Goal: Task Accomplishment & Management: Use online tool/utility

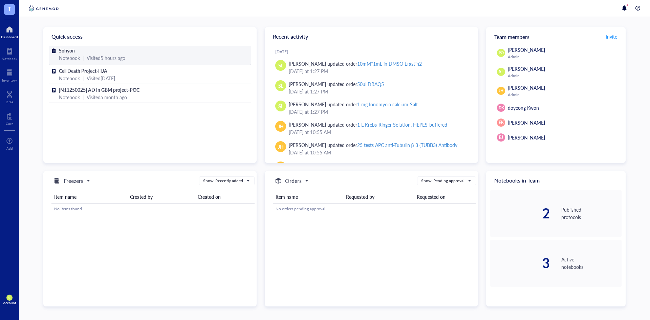
click at [67, 50] on span "Sohyon" at bounding box center [67, 50] width 16 height 7
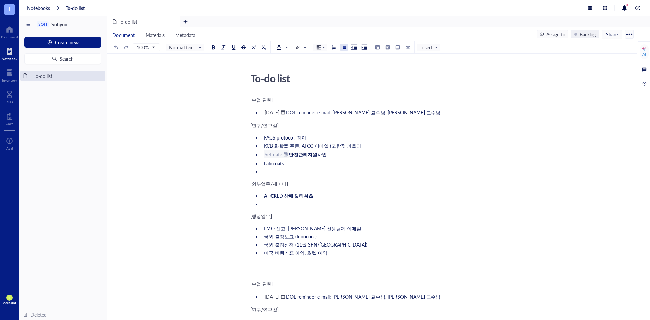
click at [275, 154] on div "Set date" at bounding box center [273, 154] width 17 height 6
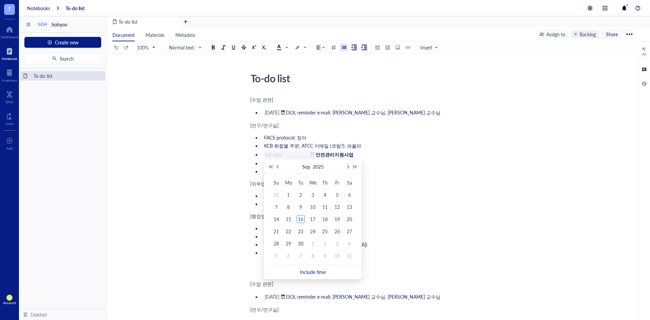
click at [275, 154] on input at bounding box center [287, 154] width 44 height 6
click at [394, 149] on ul "FACS protocol: 정아 KCB 화합물 주문, ATCC 이메일 (코람?): 파올라 ﻿ ﻿ 안전관리지원사업 Lab coats ﻿" at bounding box center [370, 154] width 241 height 43
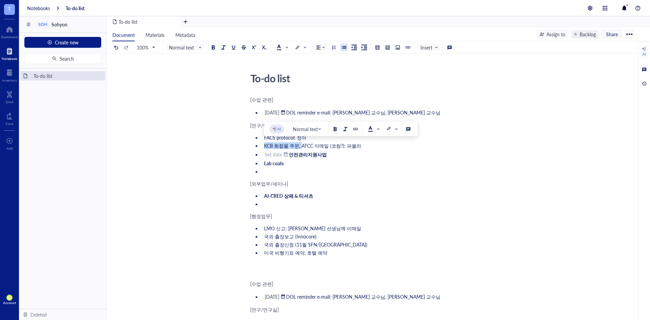
drag, startPoint x: 299, startPoint y: 147, endPoint x: 261, endPoint y: 147, distance: 38.3
click at [261, 147] on ul "FACS protocol: 정아 KCB 화합물 주문, ATCC 이메일 (코람?): 파올라 ﻿ Set date ﻿ 안전관리지원사업 Lab coa…" at bounding box center [370, 154] width 241 height 43
click at [321, 162] on li "Lab coats" at bounding box center [376, 163] width 230 height 7
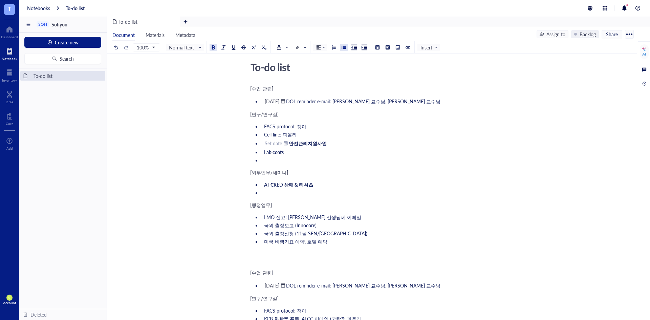
click at [321, 163] on li "﻿" at bounding box center [376, 160] width 230 height 7
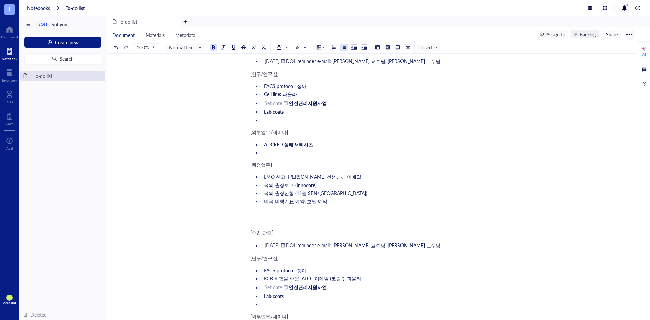
scroll to position [68, 0]
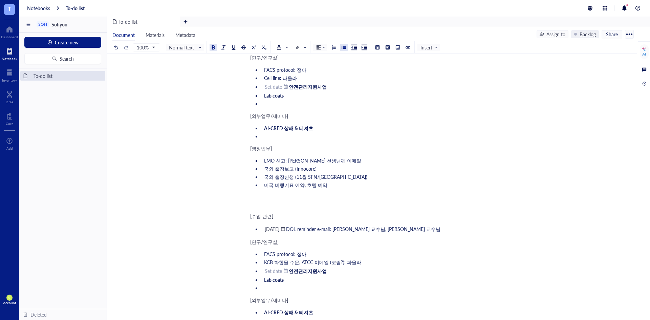
click at [339, 189] on ul "LMO 신고: [PERSON_NAME] 선생님께 이메일 국외 출장보고 (Innocore) 국외 출장신청 (11월 SFN/WFNOS) 미국 비행…" at bounding box center [370, 173] width 241 height 34
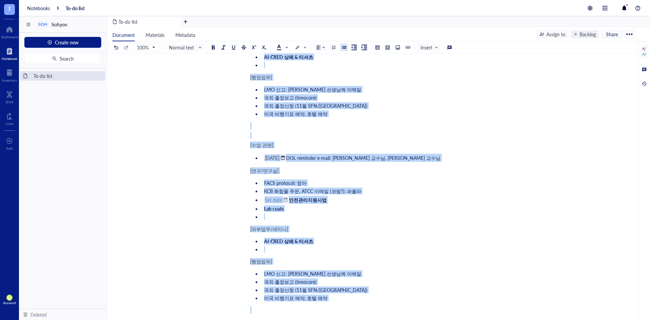
scroll to position [3754, 0]
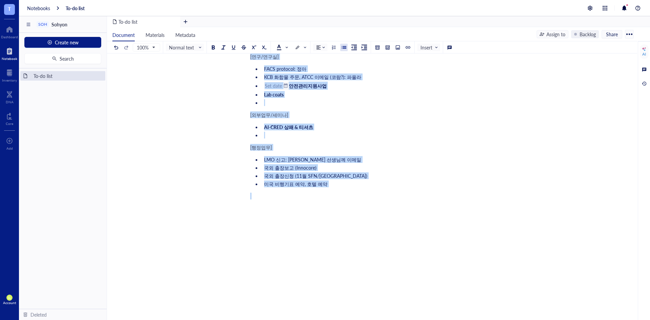
drag, startPoint x: 252, startPoint y: 149, endPoint x: 448, endPoint y: 336, distance: 271.2
click at [448, 320] on html "T Dashboard Notebook Inventory DNA Core To pick up a draggable item, press the …" at bounding box center [325, 160] width 650 height 320
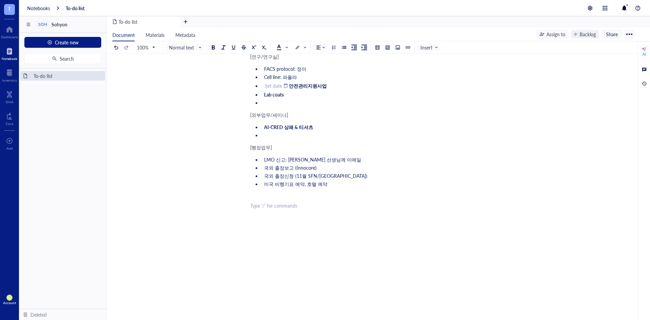
scroll to position [69, 0]
click at [413, 230] on div "[수업 관련] ﻿ [DATE] ﻿ DOL reminder e-mail: [PERSON_NAME] 교수님, [PERSON_NAME] 교수님 [연…" at bounding box center [370, 179] width 241 height 306
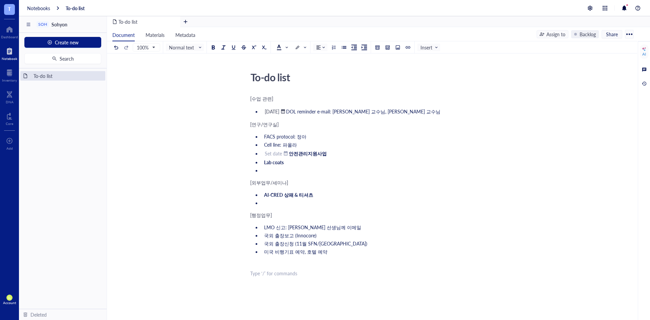
scroll to position [0, 0]
click at [416, 188] on div "[수업 관련] ﻿ [DATE] ﻿ DOL reminder e-mail: [PERSON_NAME] 교수님, [PERSON_NAME] 교수님 [연…" at bounding box center [370, 248] width 241 height 306
click at [329, 82] on div "To-do list" at bounding box center [368, 78] width 241 height 17
click at [287, 77] on textarea "To-do list" at bounding box center [368, 78] width 240 height 16
click at [229, 96] on div "To-do list To-do list [수업 관련] ﻿ [DATE] ﻿ DOL reminder e-mail: [PERSON_NAME] 교수님…" at bounding box center [371, 235] width 528 height 331
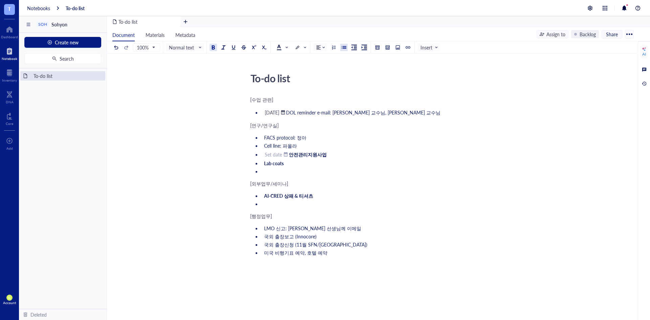
click at [330, 177] on div "[수업 관련] ﻿ [DATE] ﻿ DOL reminder e-mail: [PERSON_NAME] 교수님, [PERSON_NAME] 교수님 [연…" at bounding box center [370, 248] width 241 height 306
click at [170, 173] on div "To-do list To-do list [수업 관련] ﻿ [DATE] ﻿ DOL reminder e-mail: [PERSON_NAME] 교수님…" at bounding box center [371, 235] width 528 height 331
click at [188, 18] on div at bounding box center [185, 21] width 11 height 11
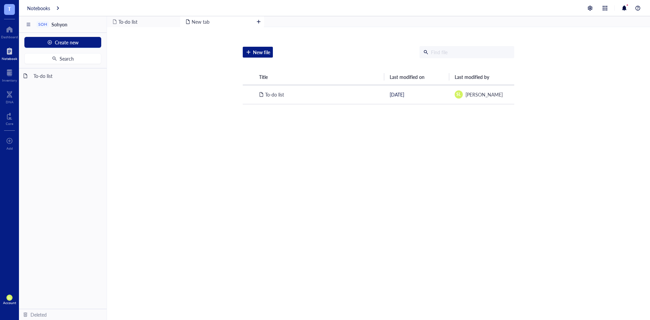
scroll to position [16, 0]
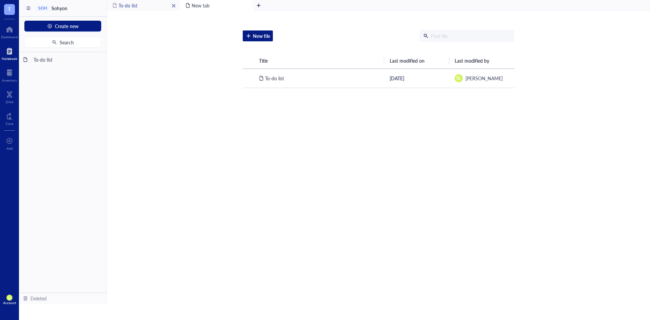
click at [155, 10] on div "To-do list" at bounding box center [143, 5] width 73 height 11
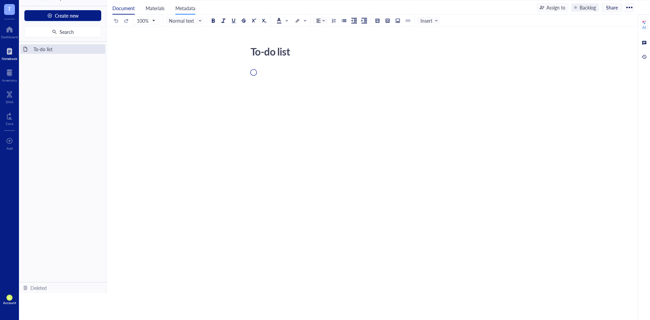
scroll to position [27, 0]
click at [190, 10] on span "Metadata" at bounding box center [185, 7] width 20 height 7
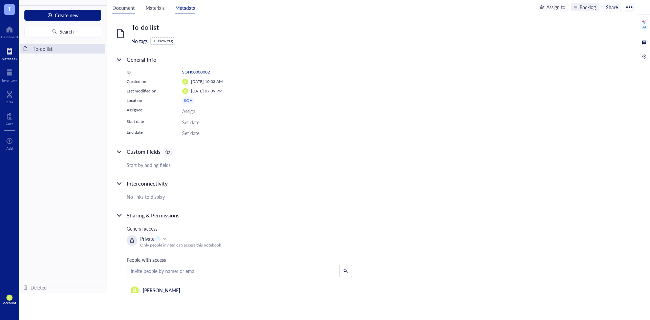
click at [125, 10] on span "Document" at bounding box center [123, 7] width 22 height 7
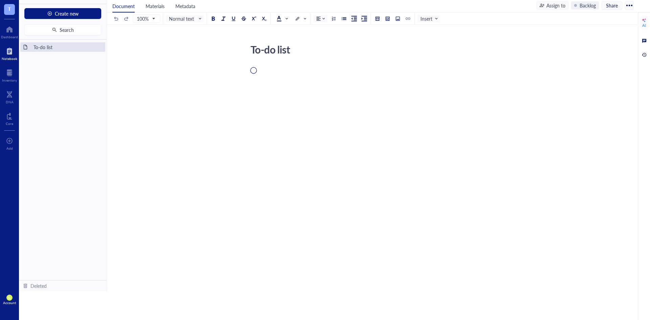
scroll to position [29, 0]
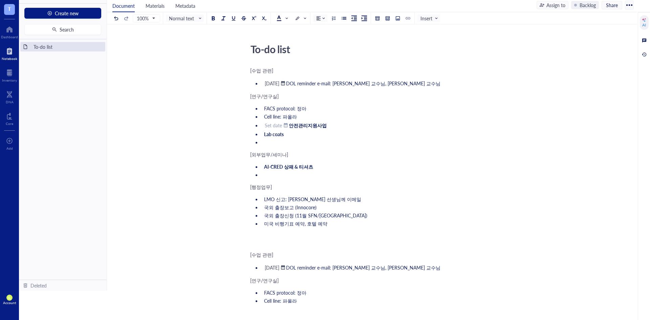
click at [646, 24] on div "AI" at bounding box center [645, 24] width 4 height 5
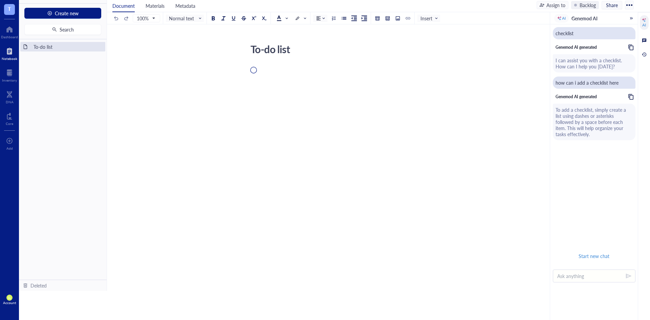
scroll to position [30, 0]
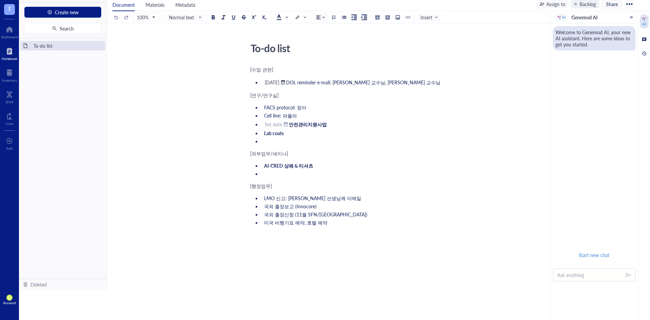
click at [646, 24] on div "AI" at bounding box center [645, 23] width 4 height 5
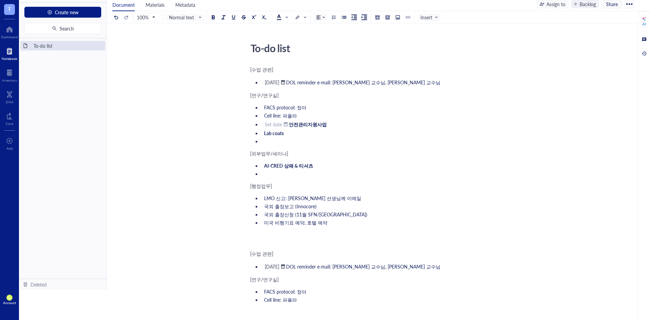
scroll to position [12, 0]
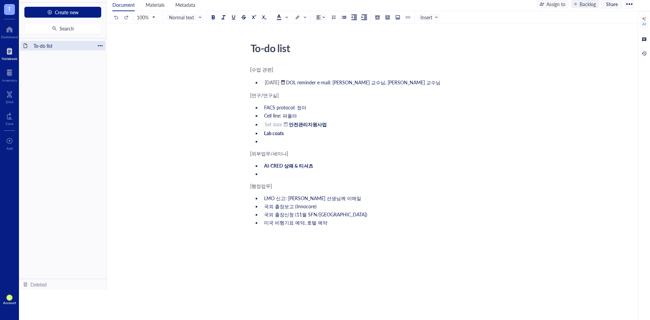
click at [64, 49] on div "To-do list" at bounding box center [62, 45] width 65 height 9
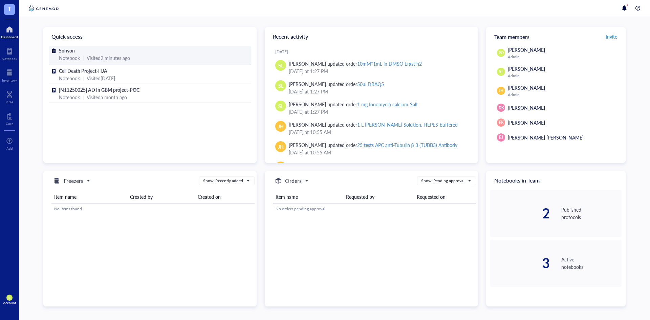
click at [107, 57] on div "Visited 2 minutes ago" at bounding box center [108, 57] width 43 height 7
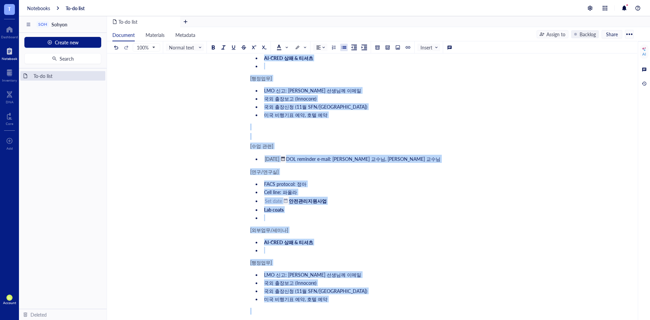
scroll to position [2096, 0]
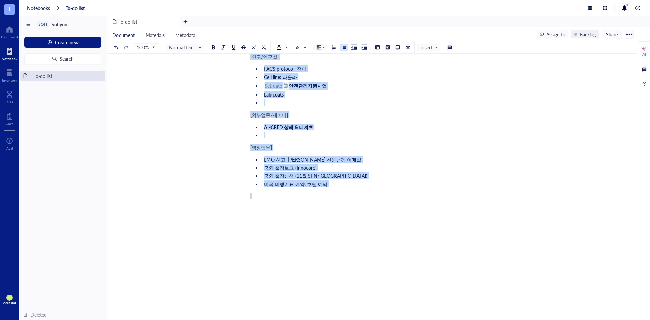
drag, startPoint x: 255, startPoint y: 189, endPoint x: 342, endPoint y: 336, distance: 170.7
click at [342, 320] on html "T Dashboard Notebook Inventory DNA Core To pick up a draggable item, press the …" at bounding box center [325, 160] width 650 height 320
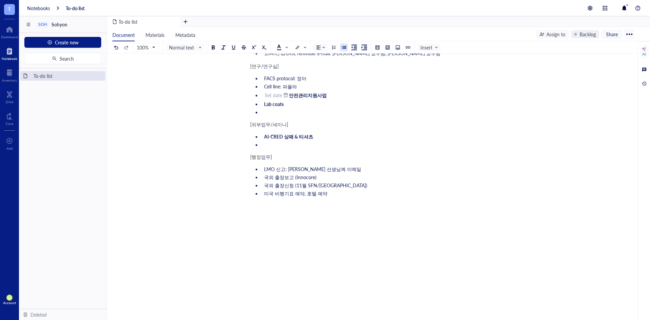
scroll to position [0, 0]
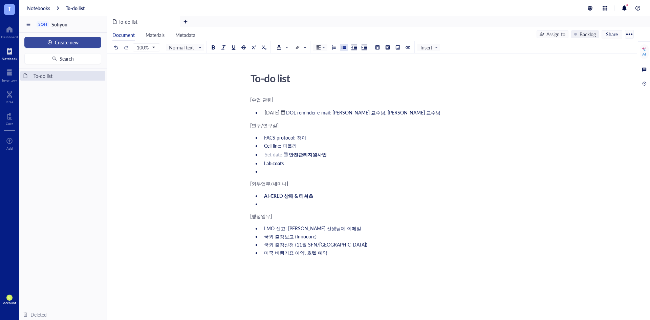
click at [60, 41] on span "Create new" at bounding box center [67, 42] width 24 height 5
click at [52, 55] on div "New file" at bounding box center [45, 54] width 17 height 7
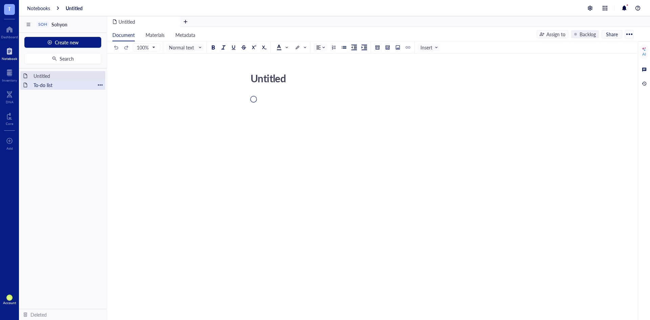
click at [56, 83] on div "To-do list" at bounding box center [62, 84] width 65 height 9
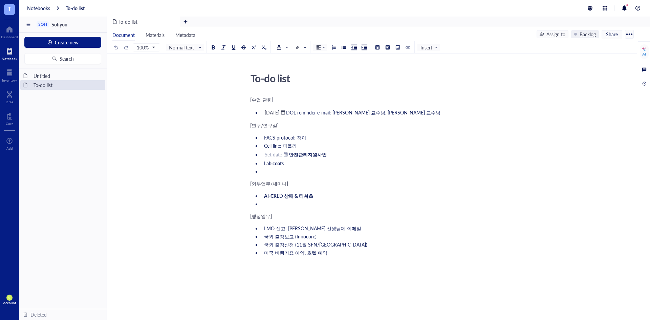
click at [37, 113] on div "Untitled To-do list To pick up a draggable item, press the space bar. While dra…" at bounding box center [63, 188] width 88 height 240
click at [279, 113] on div "[DATE]" at bounding box center [272, 112] width 15 height 6
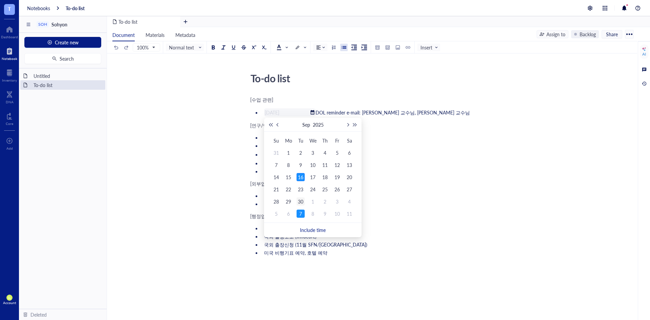
type input "September 30, 2025"
click at [305, 202] on td "30" at bounding box center [301, 201] width 12 height 12
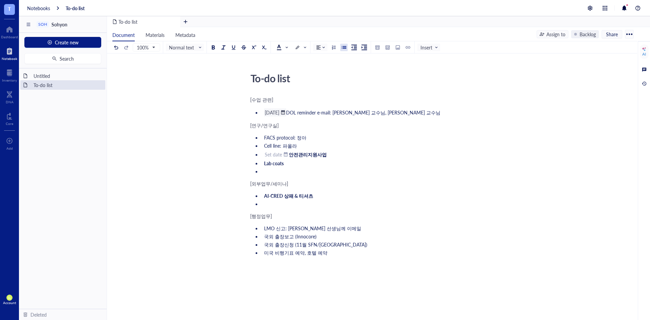
click at [365, 172] on li "﻿" at bounding box center [376, 171] width 230 height 7
click at [285, 156] on div at bounding box center [286, 154] width 5 height 5
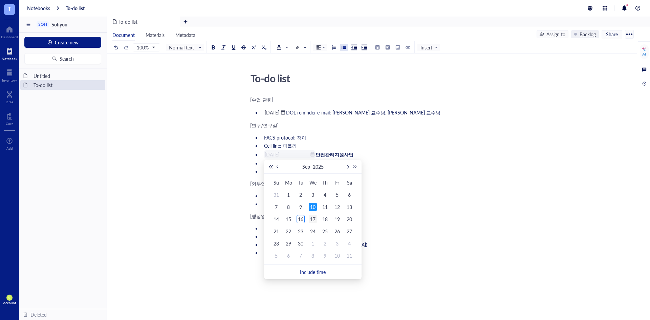
type input "September 17, 2025"
click at [315, 216] on div "17" at bounding box center [313, 219] width 8 height 8
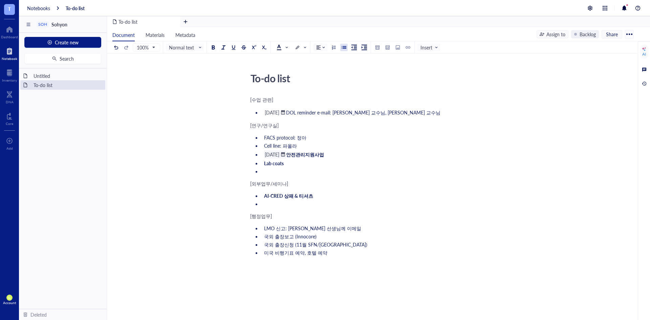
click at [377, 183] on div "[외부업무/세미나]" at bounding box center [370, 183] width 241 height 7
click at [325, 170] on li "﻿" at bounding box center [376, 171] width 230 height 7
